Goal: Check status

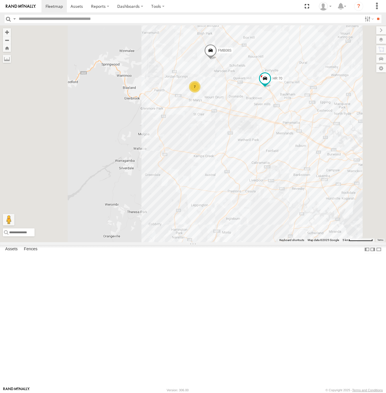
click at [217, 60] on span at bounding box center [210, 52] width 13 height 16
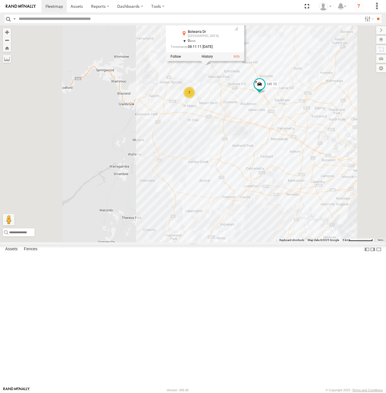
drag, startPoint x: 284, startPoint y: 158, endPoint x: 279, endPoint y: 164, distance: 7.8
click at [279, 164] on div "HR 51 HR 70 7 FMB08S FMB08S All Assets Bolwarra [PERSON_NAME][GEOGRAPHIC_DATA] …" at bounding box center [193, 133] width 386 height 217
click at [275, 155] on div "HR 51 HR 70 7 FMB08S FMB08S All Assets Bolwarra [PERSON_NAME][GEOGRAPHIC_DATA] …" at bounding box center [193, 133] width 386 height 217
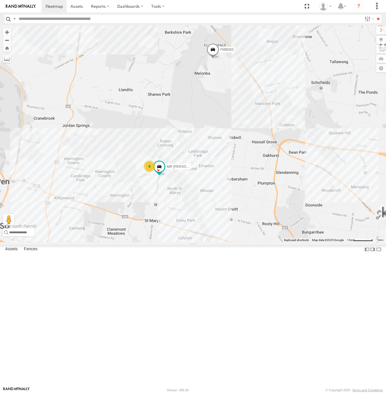
click at [219, 59] on span at bounding box center [213, 51] width 13 height 16
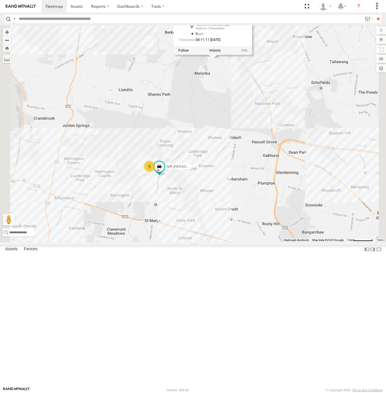
click at [286, 168] on div "HR 51 HR 70 FMB08S 6 MR Truck FMB08S -33.68997 , 150.80928 0 08:11:11 [DATE]" at bounding box center [193, 133] width 386 height 217
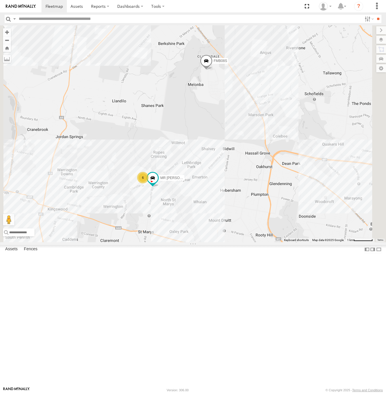
drag, startPoint x: 288, startPoint y: 171, endPoint x: 283, endPoint y: 180, distance: 10.6
click at [283, 180] on div "HR 51 HR 70 FMB08S 6 MR Truck" at bounding box center [193, 133] width 386 height 217
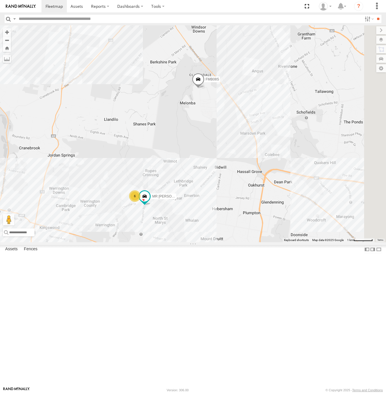
click at [205, 88] on span at bounding box center [198, 81] width 13 height 16
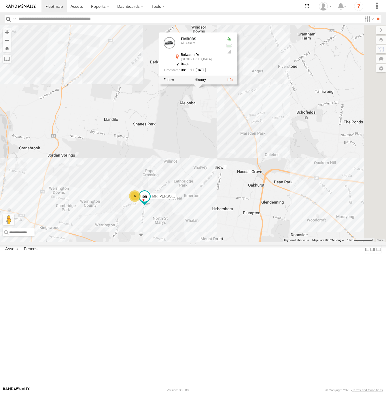
click at [298, 193] on div "HR 51 HR 70 FMB08S 6 MR Truck FMB08S All Assets Bolwarra [PERSON_NAME][GEOGRAPH…" at bounding box center [193, 133] width 386 height 217
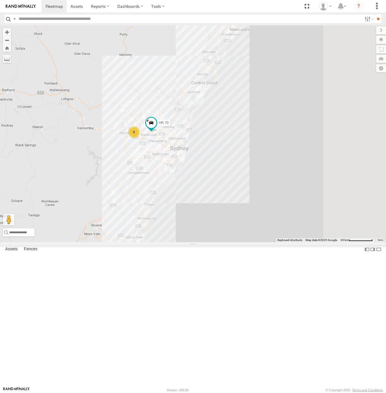
drag, startPoint x: 291, startPoint y: 260, endPoint x: 257, endPoint y: 262, distance: 34.0
click at [257, 242] on div "HR 51 HR 70 8" at bounding box center [193, 133] width 386 height 217
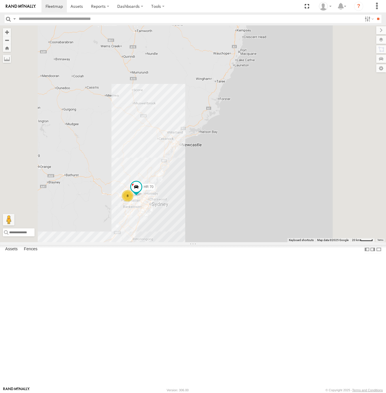
drag, startPoint x: 294, startPoint y: 215, endPoint x: 277, endPoint y: 234, distance: 25.9
click at [278, 236] on div "HR 51 HR 70 8" at bounding box center [193, 133] width 386 height 217
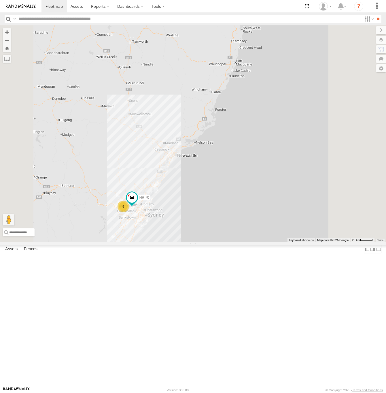
drag, startPoint x: 281, startPoint y: 178, endPoint x: 277, endPoint y: 188, distance: 11.0
click at [277, 188] on div "HR 51 HR 70 8" at bounding box center [193, 133] width 386 height 217
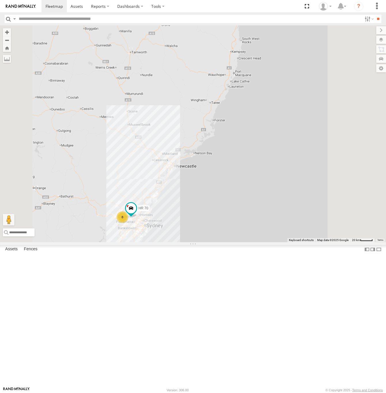
drag, startPoint x: 323, startPoint y: 163, endPoint x: 322, endPoint y: 171, distance: 7.3
click at [322, 171] on div "HR 51 HR 70 8" at bounding box center [193, 133] width 386 height 217
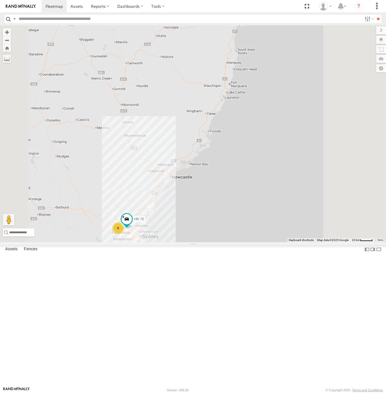
drag, startPoint x: 328, startPoint y: 96, endPoint x: 324, endPoint y: 106, distance: 10.3
click at [324, 106] on div "HR 51 HR 70 8" at bounding box center [193, 133] width 386 height 217
